Goal: Check status

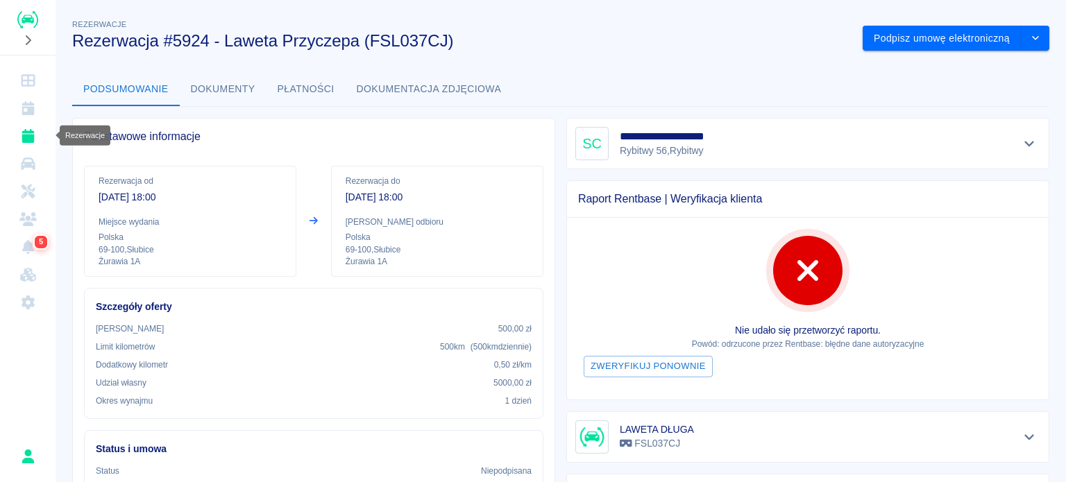
click at [22, 126] on link "Rezerwacje" at bounding box center [28, 136] width 44 height 28
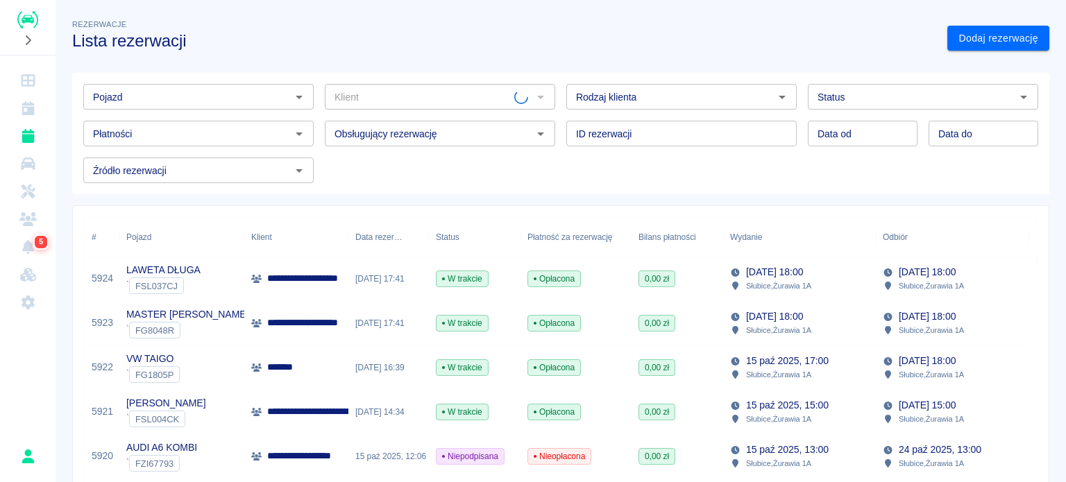
click at [160, 97] on input "Pojazd" at bounding box center [186, 96] width 199 height 17
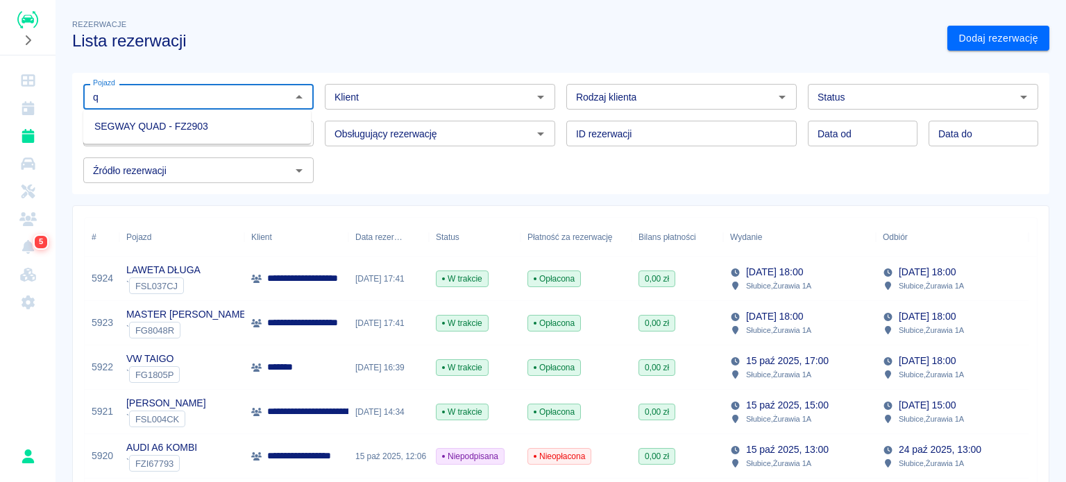
type input "q"
click at [201, 168] on li "OPEL ASTRA CZARNA - SK6C894" at bounding box center [197, 172] width 228 height 23
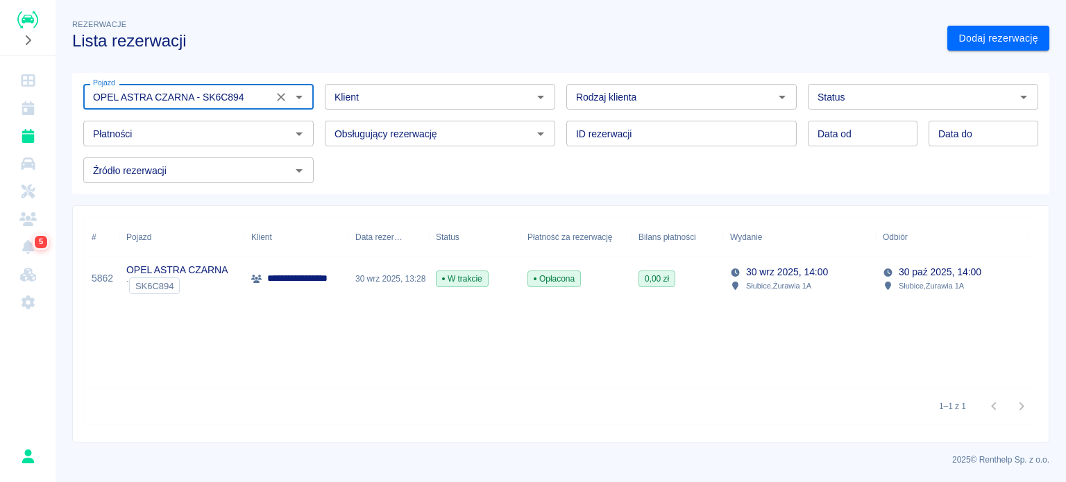
type input "OPEL ASTRA CZARNA - SK6C894"
click at [310, 288] on div "**********" at bounding box center [296, 279] width 104 height 44
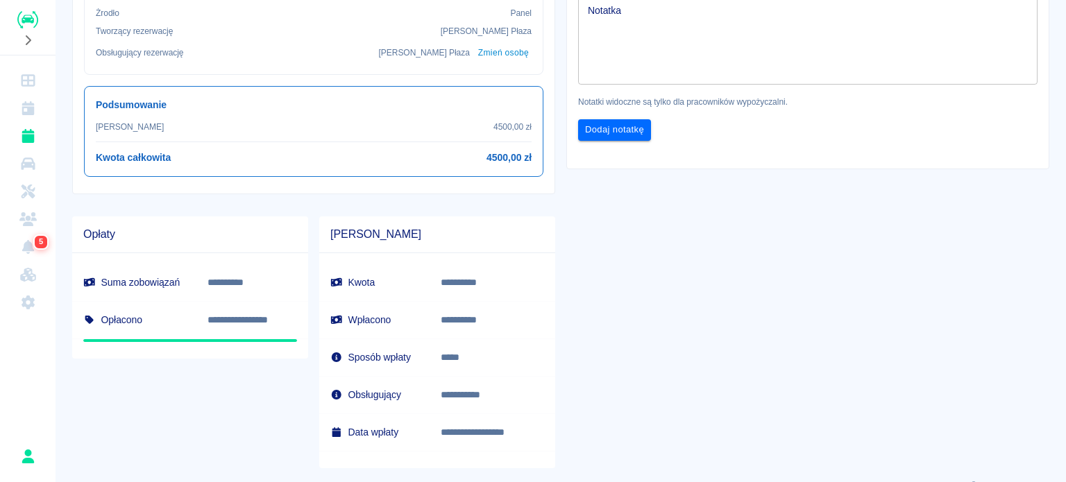
scroll to position [554, 0]
